Goal: Check status: Check status

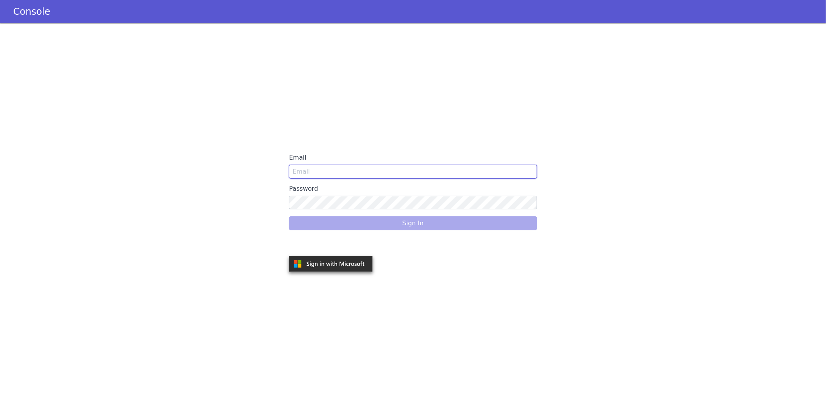
type input "Lauren@americanfinancellc.com"
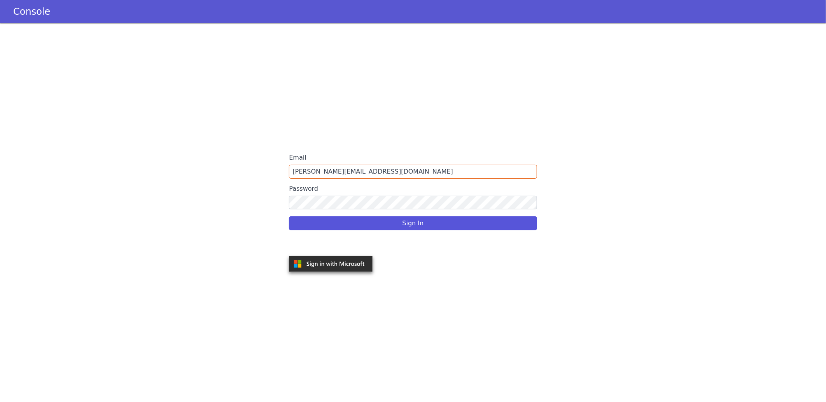
click at [405, 227] on div "Sign In" at bounding box center [413, 224] width 248 height 22
click at [405, 227] on button "Sign In" at bounding box center [413, 224] width 248 height 14
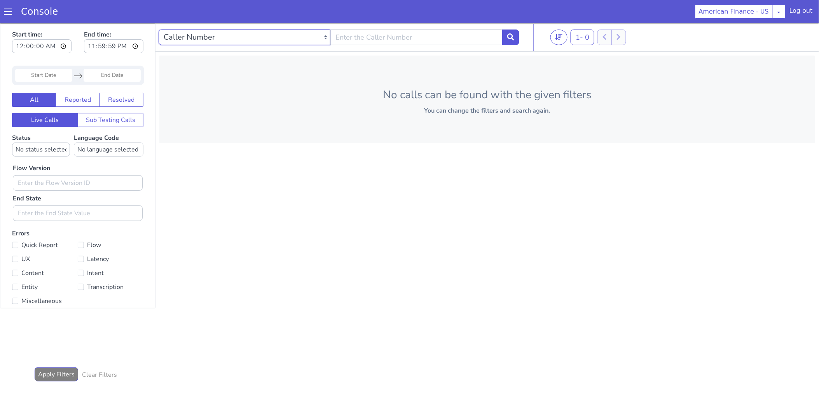
click at [208, 35] on select "Caller Number Call UUID Custom Parameter" at bounding box center [245, 37] width 172 height 16
click at [367, 43] on input "text" at bounding box center [416, 37] width 172 height 16
click at [381, 37] on input "text" at bounding box center [416, 37] width 172 height 16
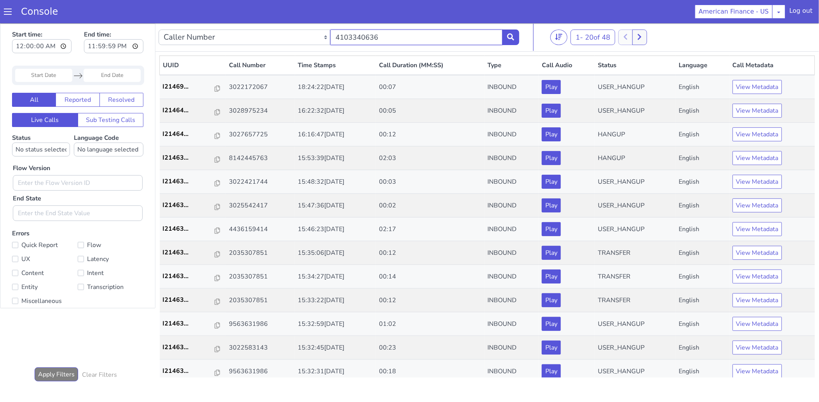
type input "4103340636"
click at [28, 76] on input "Start Date" at bounding box center [43, 74] width 57 height 13
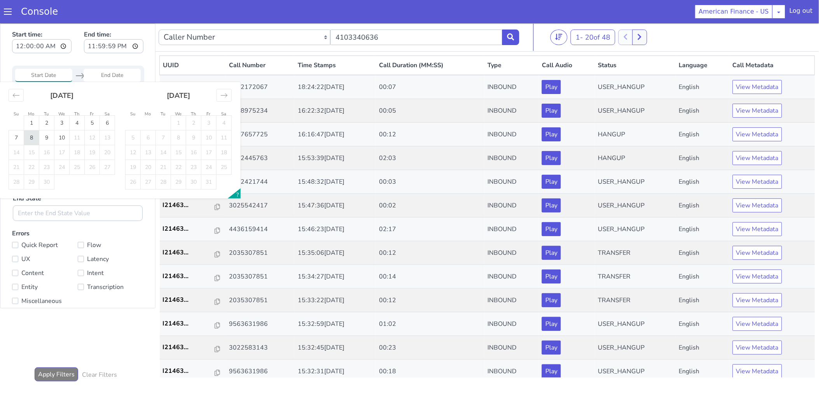
click at [37, 137] on td "8" at bounding box center [31, 137] width 15 height 15
type input "08 Sep 2025"
click at [61, 134] on td "10" at bounding box center [61, 137] width 15 height 15
type input "10 Sep 2025"
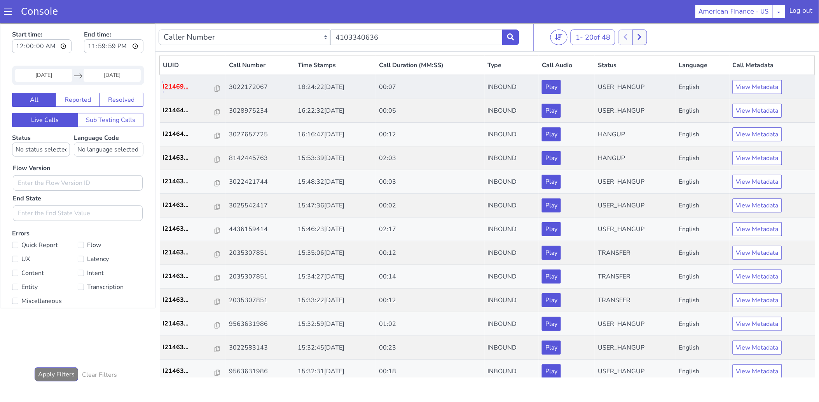
click at [173, 86] on p "I21469..." at bounding box center [189, 86] width 52 height 9
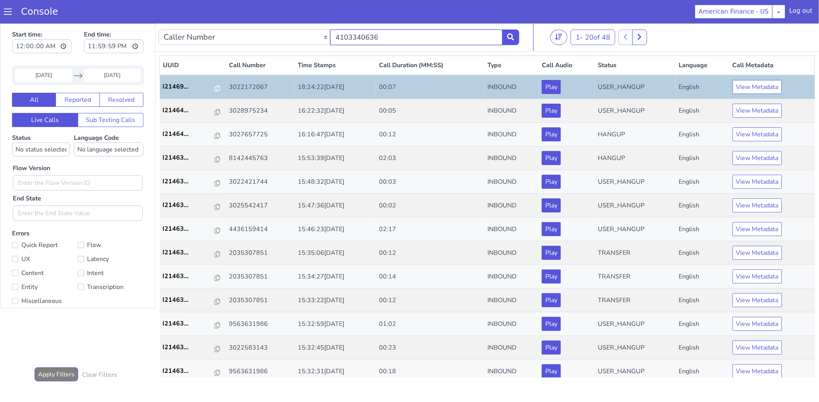
click at [421, 40] on input "4103340636" at bounding box center [416, 37] width 172 height 16
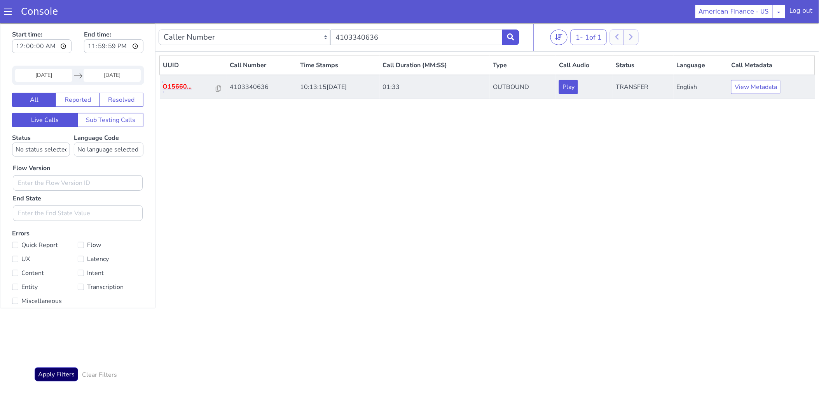
click at [183, 83] on p "O15660..." at bounding box center [189, 86] width 53 height 9
